Goal: Download file/media

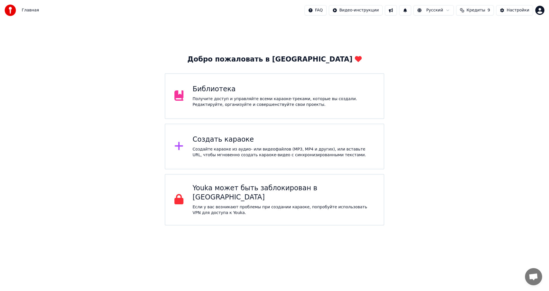
click at [286, 101] on div "Получите доступ и управляйте всеми караоке-треками, которые вы создали. Редакти…" at bounding box center [284, 101] width 182 height 11
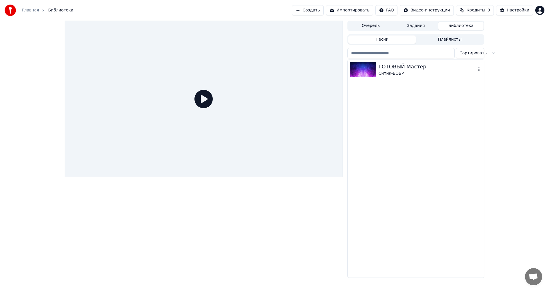
click at [415, 76] on div "Ситик-БОБР" at bounding box center [427, 74] width 97 height 6
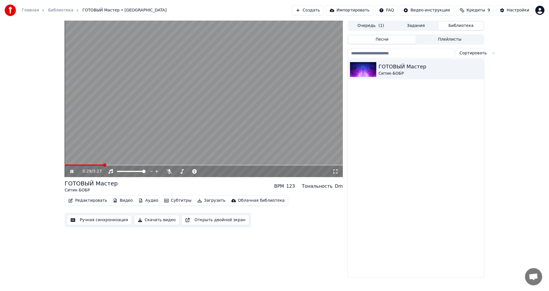
click at [103, 165] on span at bounding box center [204, 164] width 278 height 1
click at [204, 172] on span at bounding box center [202, 171] width 3 height 3
click at [67, 171] on div "0:38 / 3:27" at bounding box center [204, 171] width 274 height 6
click at [71, 170] on icon at bounding box center [71, 171] width 3 height 3
drag, startPoint x: 197, startPoint y: 242, endPoint x: 195, endPoint y: 239, distance: 3.7
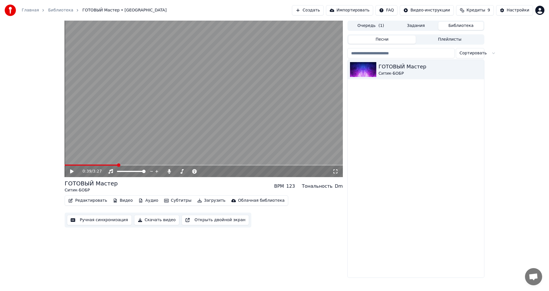
click at [197, 243] on div "0:39 / 3:27 ГОТОВЫЙ Мастер Ситик-БОБР BPM 123 Тональность Dm Редактировать Виде…" at bounding box center [204, 149] width 278 height 257
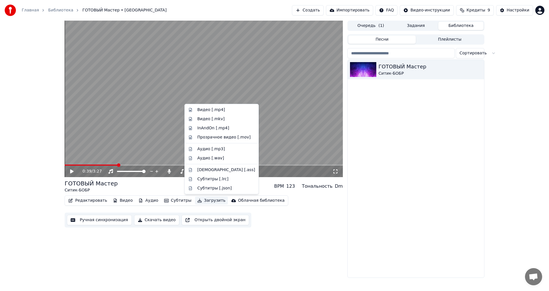
click at [202, 200] on button "Загрузить" at bounding box center [211, 200] width 33 height 8
click at [225, 109] on div "Видео [.mp4]" at bounding box center [226, 110] width 58 height 6
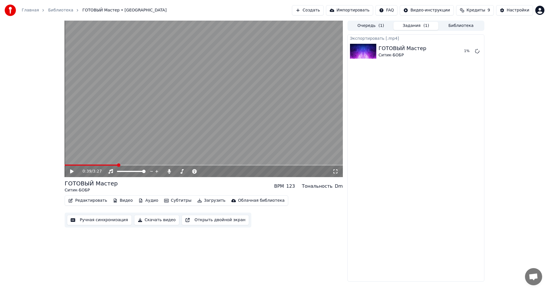
drag, startPoint x: 136, startPoint y: 244, endPoint x: 138, endPoint y: 240, distance: 4.3
click at [136, 244] on div "0:39 / 3:27 ГОТОВЫЙ Мастер Ситик-БОБР BPM 123 Тональность Dm Редактировать Виде…" at bounding box center [204, 151] width 278 height 261
click at [158, 221] on button "Скачать видео" at bounding box center [156, 220] width 45 height 10
click at [458, 25] on button "Библиотека" at bounding box center [460, 26] width 45 height 8
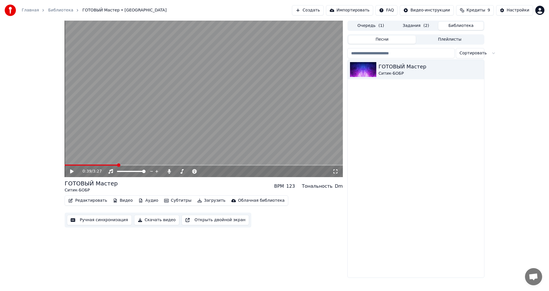
click at [373, 27] on button "Очередь ( 1 )" at bounding box center [370, 26] width 45 height 8
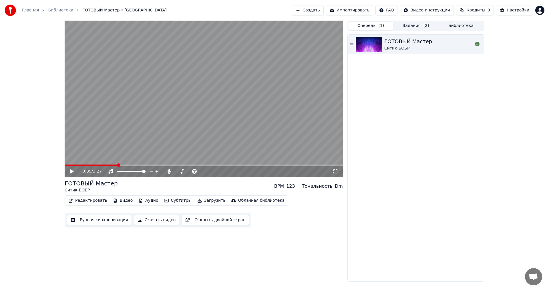
click at [421, 26] on button "Задания ( 2 )" at bounding box center [415, 26] width 45 height 8
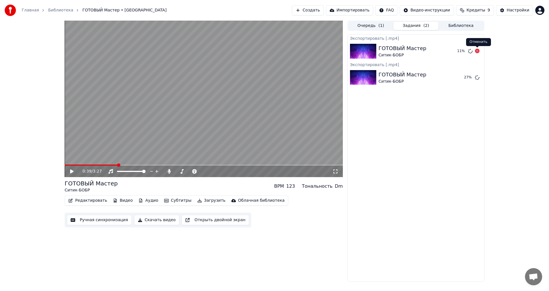
click at [477, 51] on icon at bounding box center [477, 51] width 5 height 5
click at [460, 78] on button "Показать" at bounding box center [457, 77] width 29 height 10
click at [204, 172] on span at bounding box center [202, 171] width 3 height 3
click at [72, 173] on icon at bounding box center [75, 171] width 13 height 5
click at [193, 166] on div "0:40 / 3:27" at bounding box center [204, 171] width 278 height 11
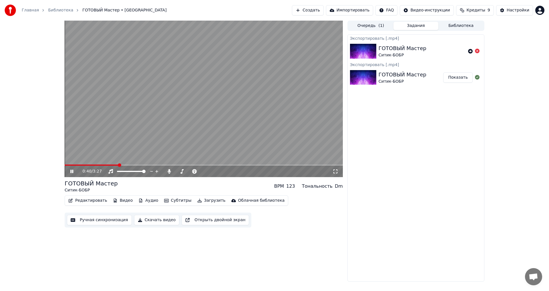
click at [204, 164] on video at bounding box center [204, 99] width 278 height 156
click at [209, 165] on span at bounding box center [204, 164] width 278 height 1
click at [73, 172] on icon at bounding box center [71, 171] width 3 height 4
click at [450, 79] on button "Показать" at bounding box center [457, 77] width 29 height 10
click at [73, 169] on icon at bounding box center [75, 171] width 13 height 5
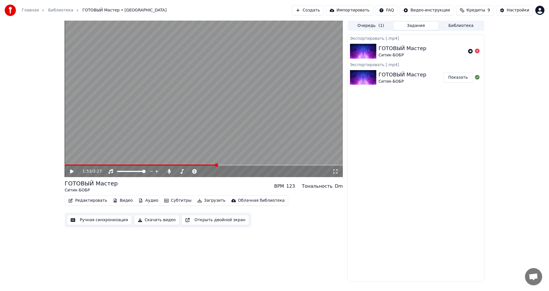
click at [466, 75] on button "Показать" at bounding box center [457, 77] width 29 height 10
click at [463, 77] on button "Показать" at bounding box center [457, 77] width 29 height 10
